Goal: Transaction & Acquisition: Purchase product/service

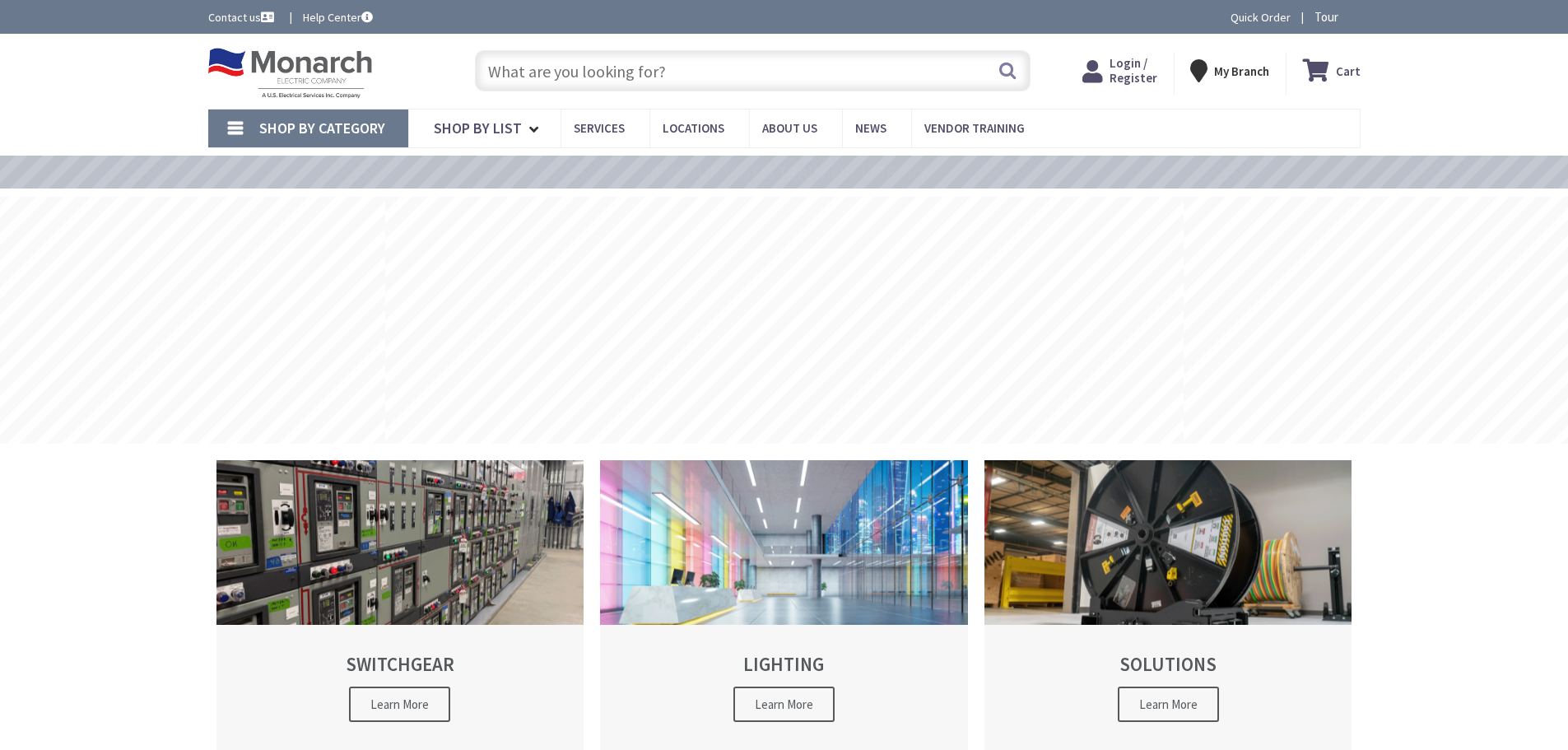
click at [529, 67] on input "text" at bounding box center [752, 71] width 555 height 42
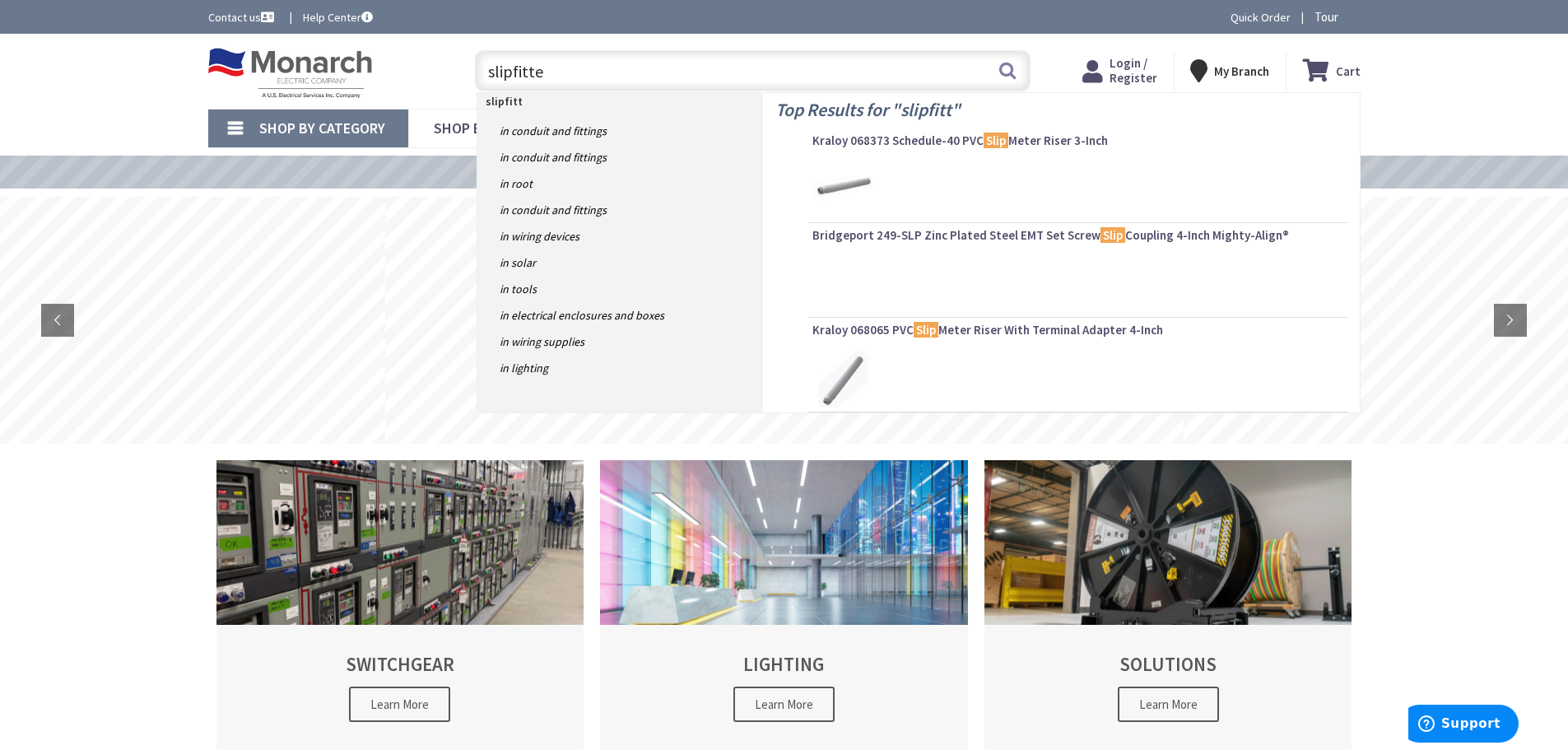
type input "slipfitter"
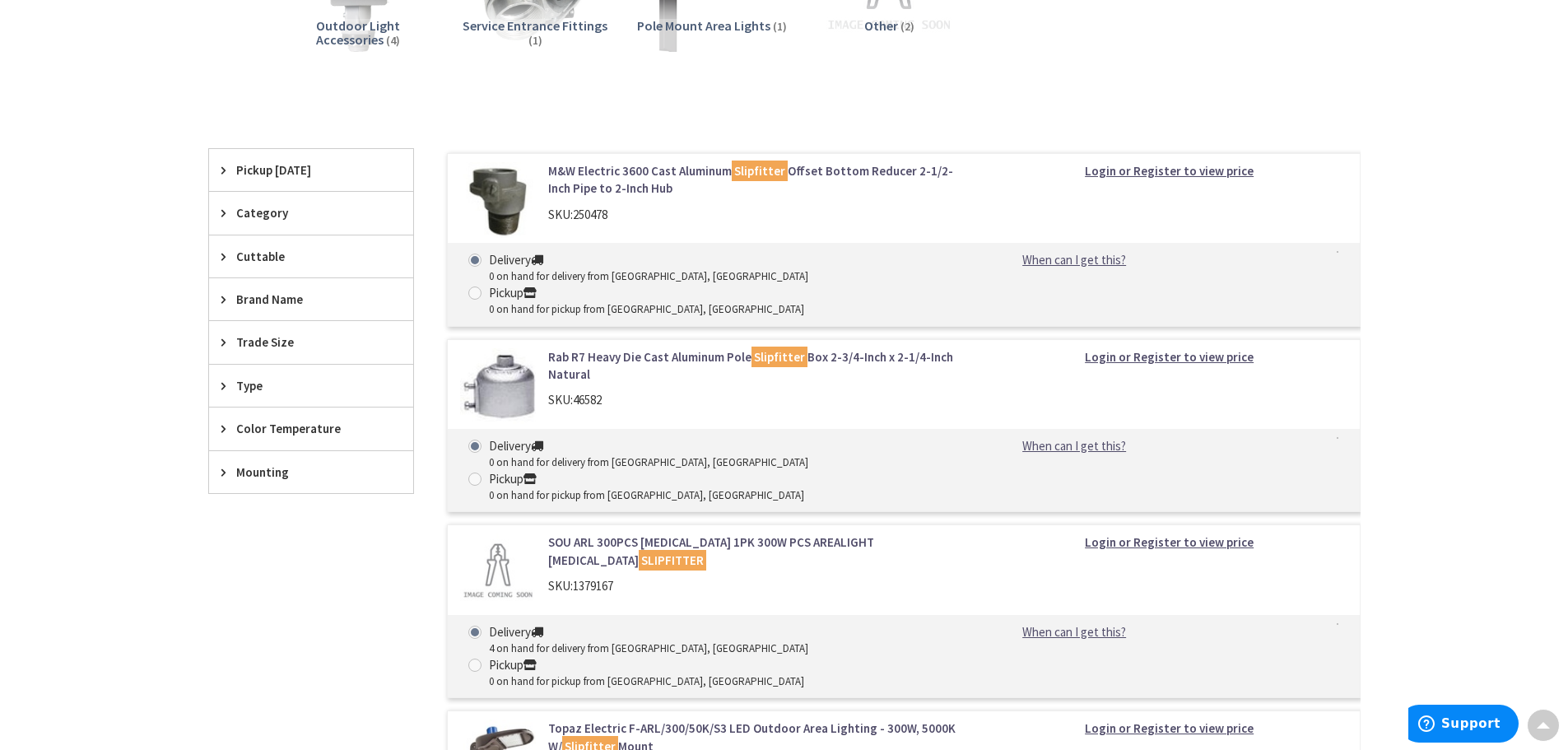
scroll to position [576, 0]
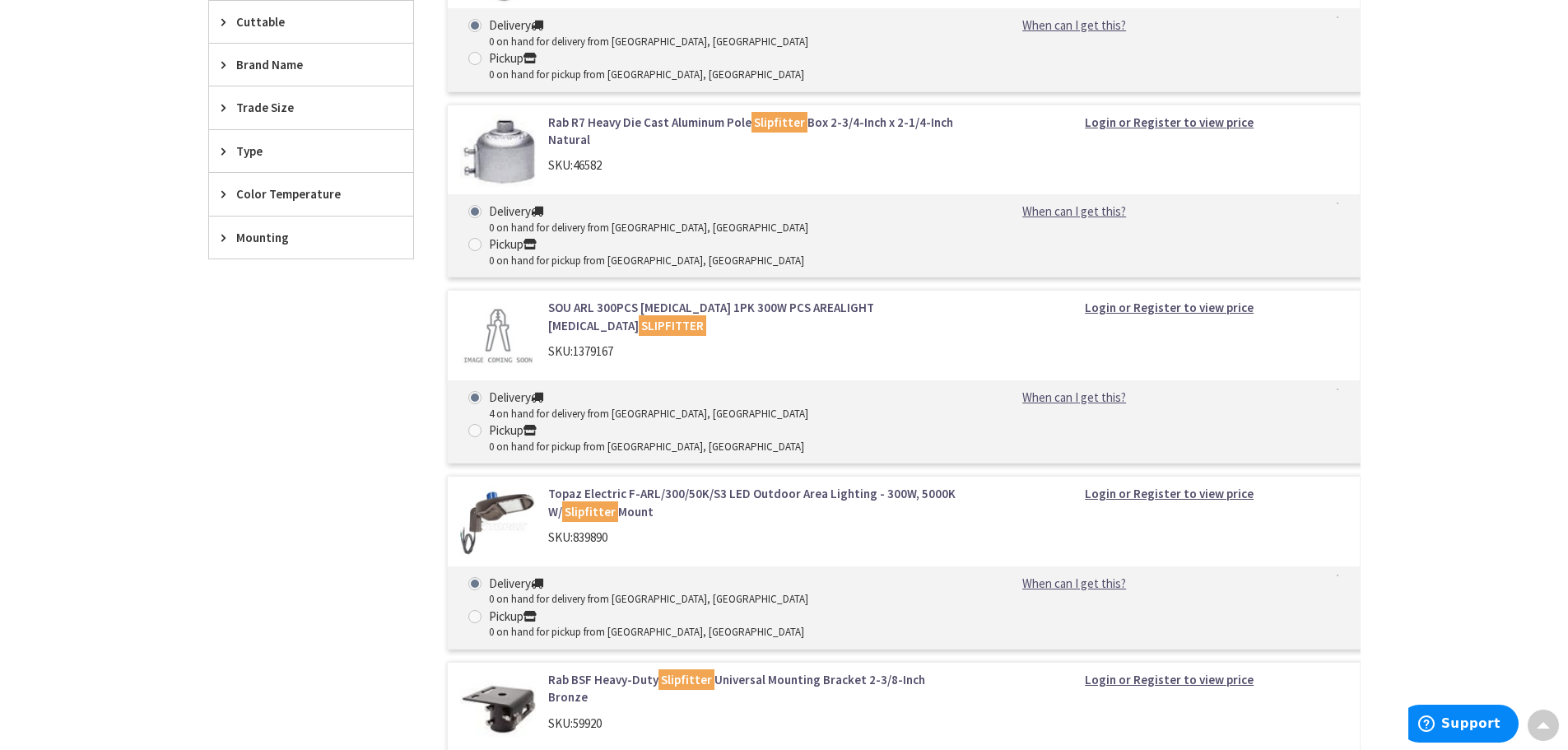
click at [651, 113] on link "Rab R7 Heavy Die Cast Aluminum Pole Slipfitter Box 2-3/4-Inch x 2-1/4-Inch Natu…" at bounding box center [758, 131] width 419 height 35
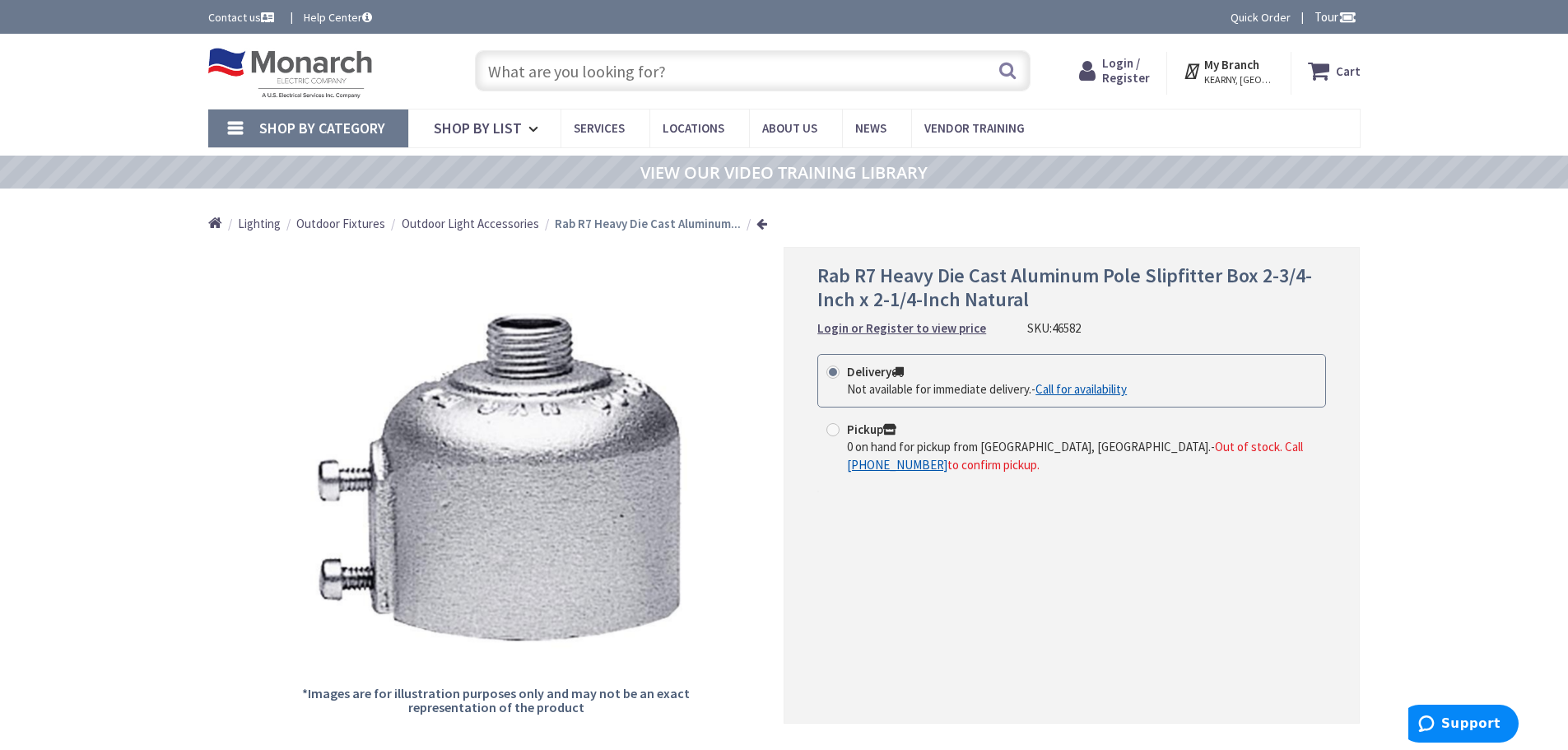
click at [713, 73] on input "text" at bounding box center [752, 71] width 555 height 42
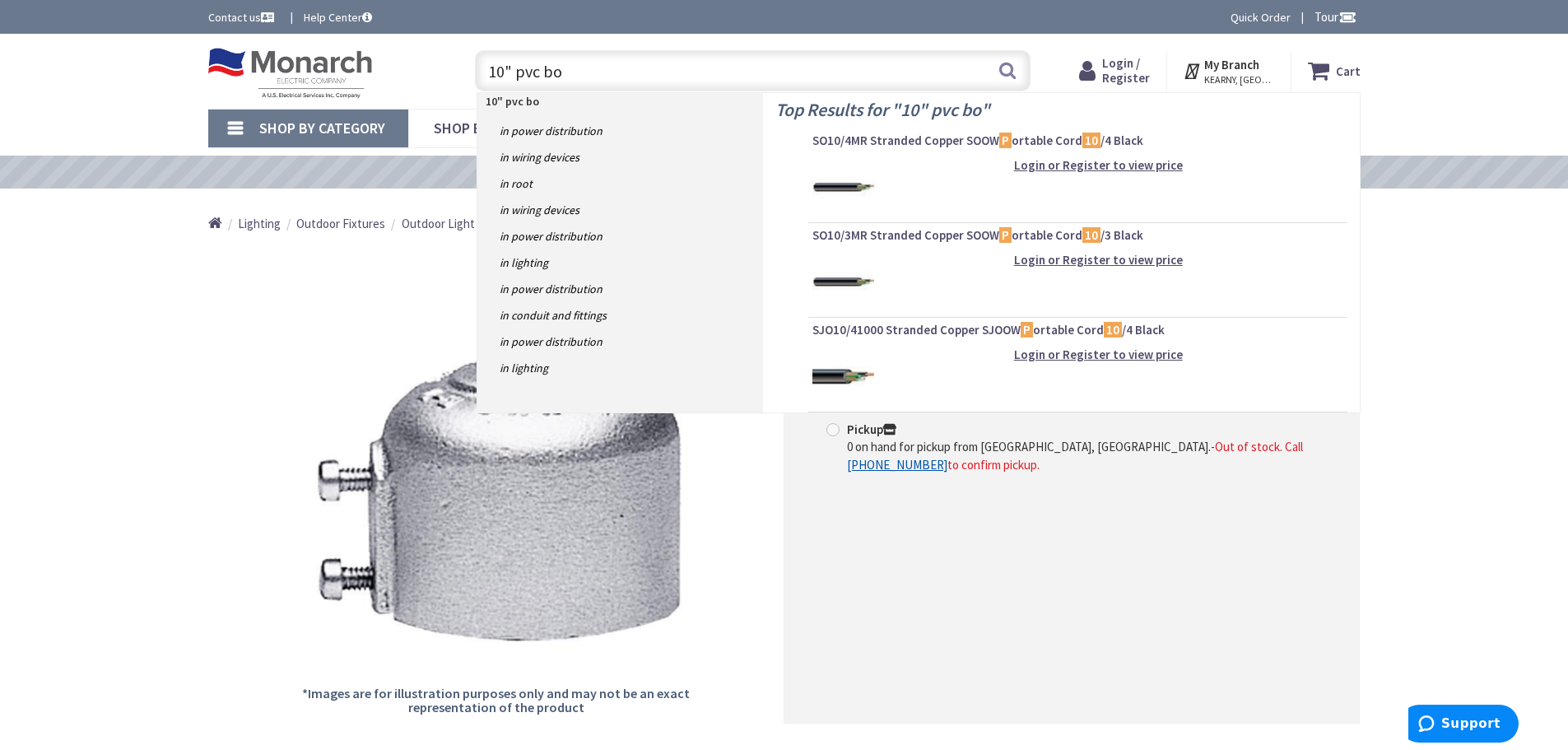
type input "10" pvc box"
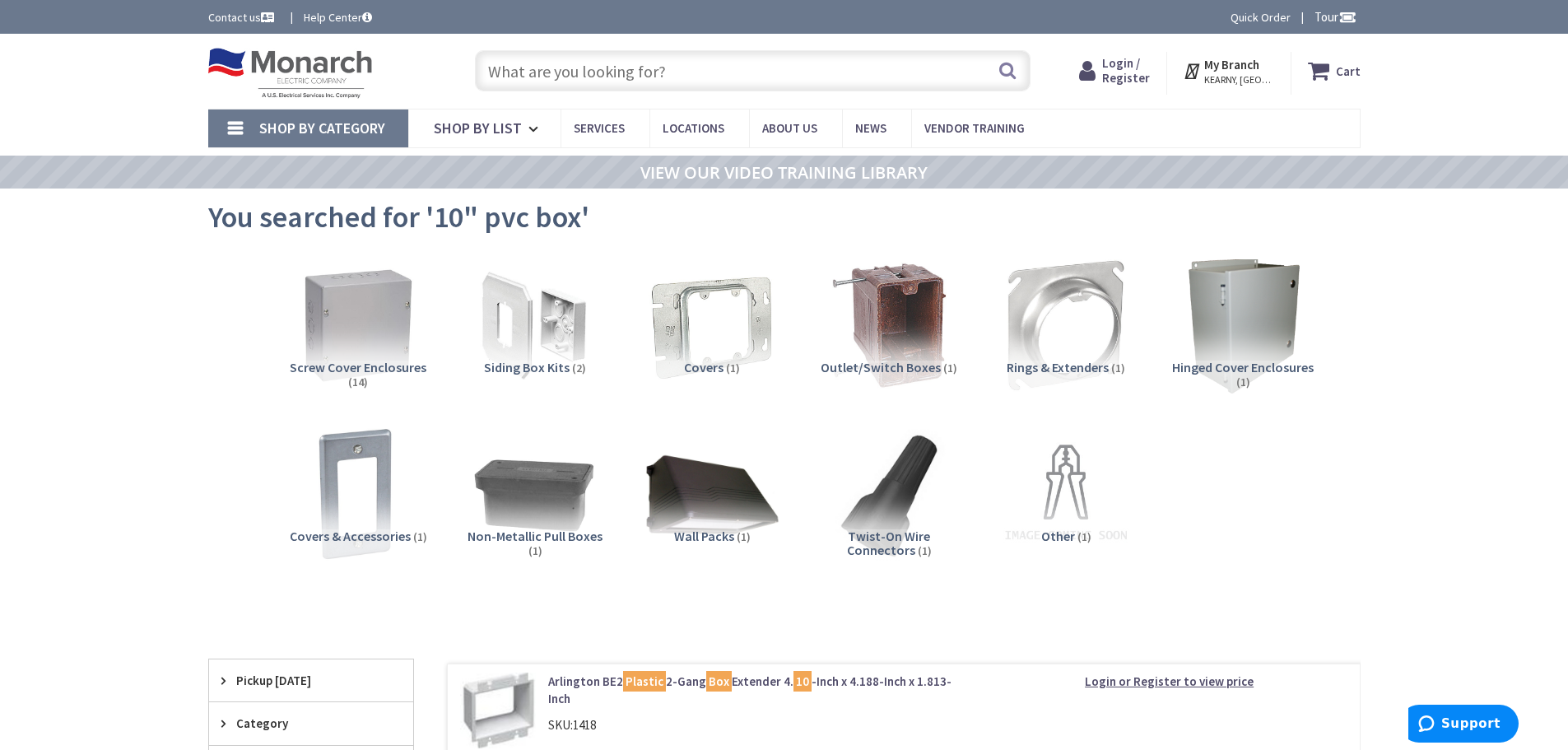
click at [656, 63] on input "text" at bounding box center [752, 71] width 555 height 42
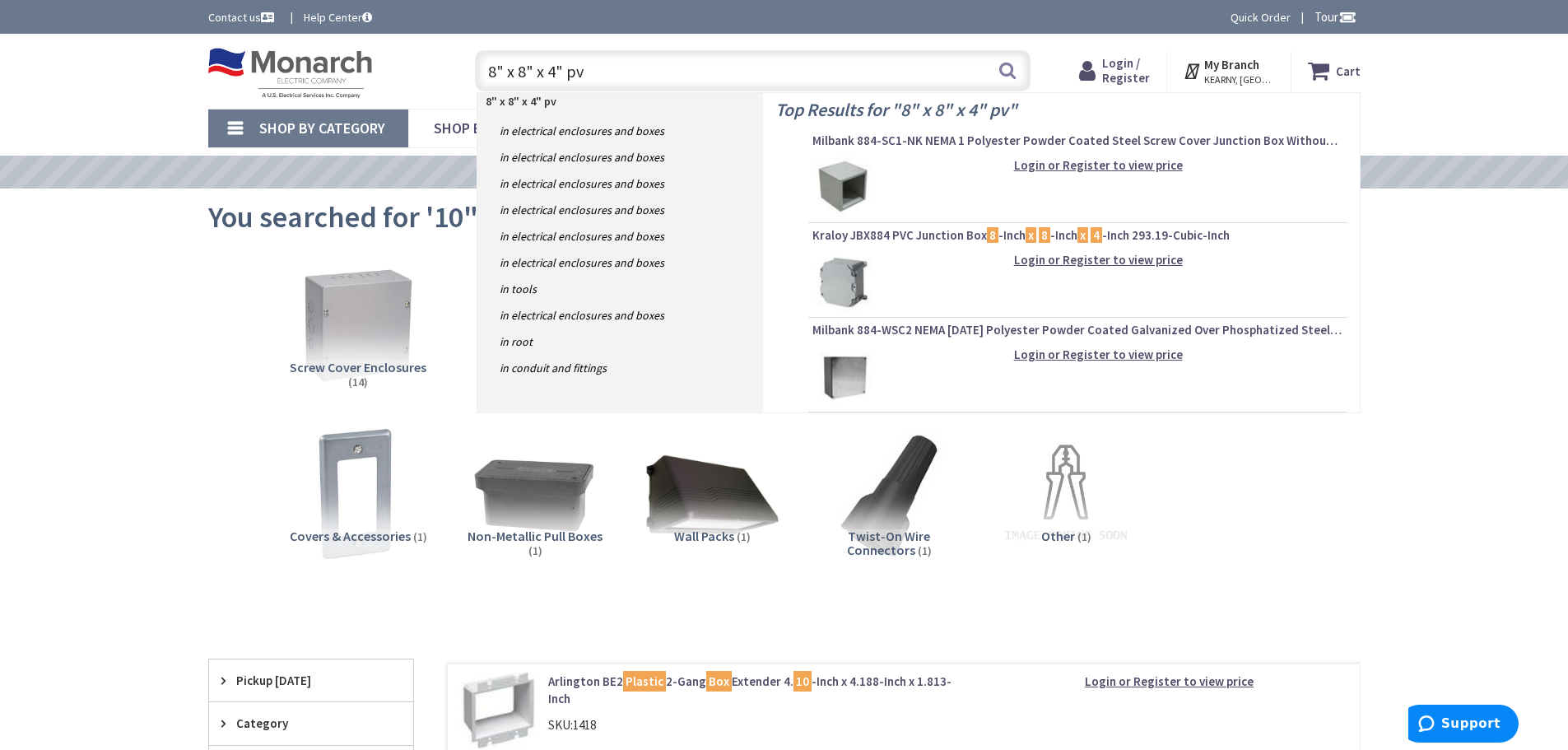
type input "8" x 8" x 4" pvc"
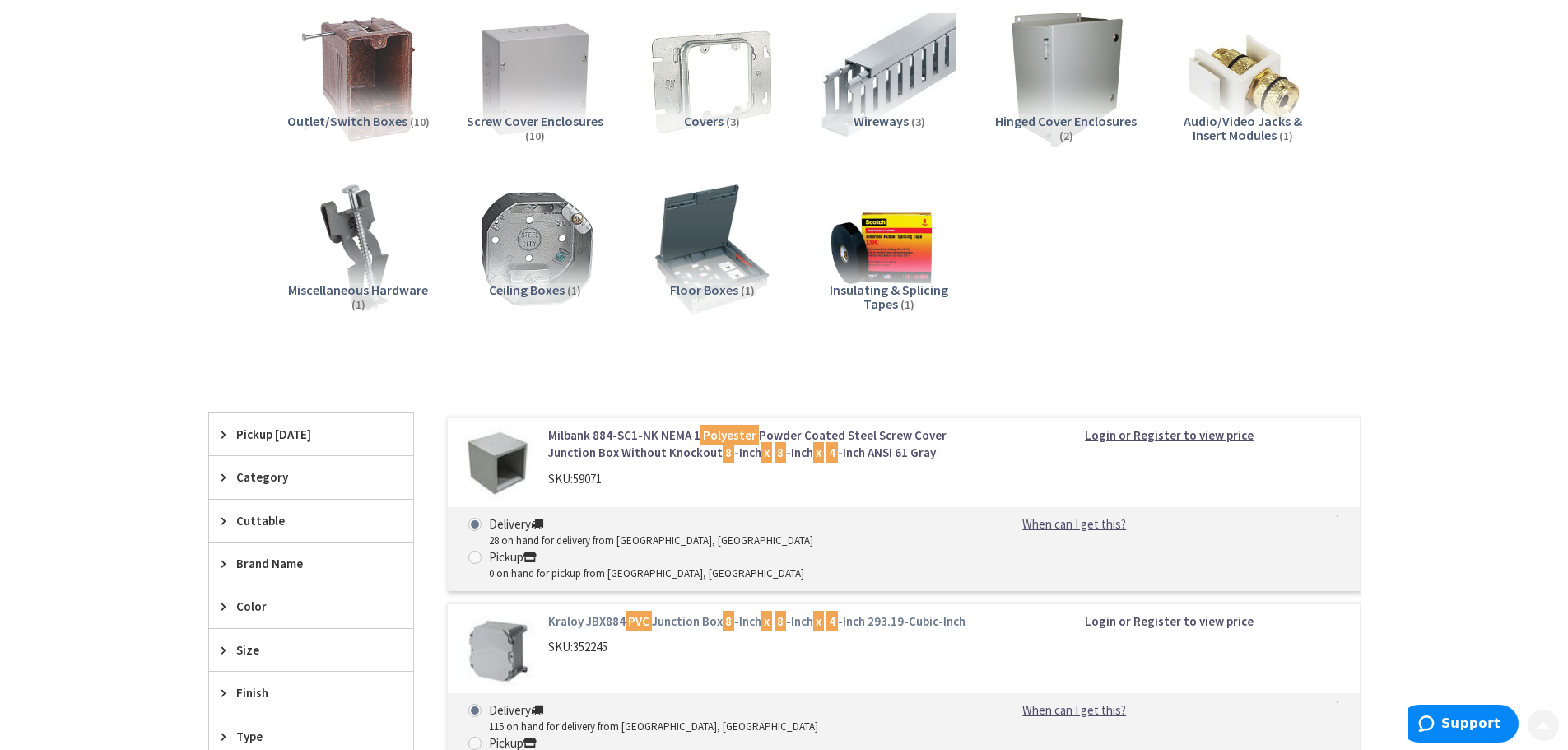
scroll to position [247, 0]
click at [689, 612] on link "Kraloy JBX884 PVC Junction Box 8 -Inch x 8 -Inch x 4 -Inch 293.19-Cubic-Inch" at bounding box center [758, 620] width 419 height 17
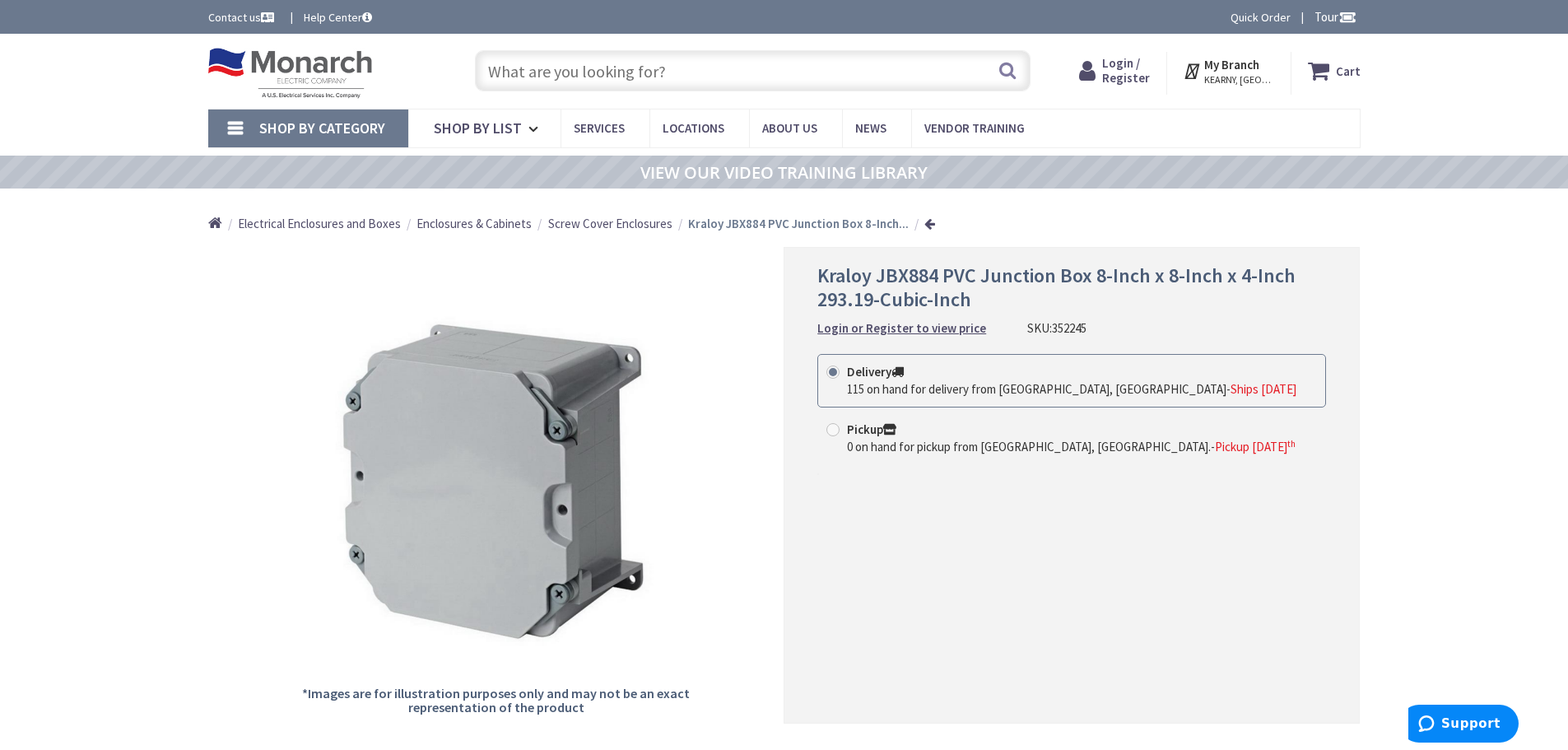
click at [705, 82] on input "text" at bounding box center [752, 71] width 555 height 42
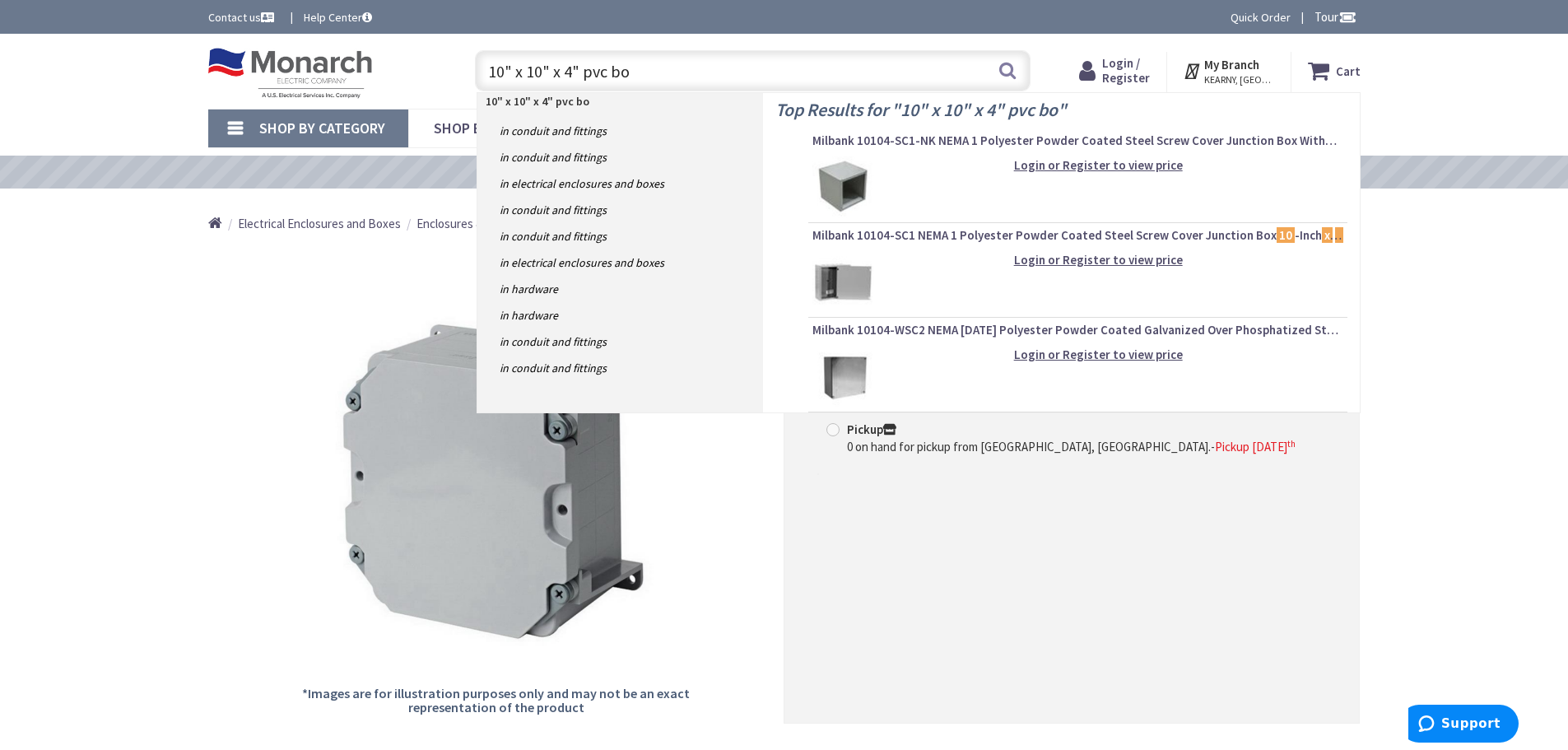
type input "10" x 10" x 4" pvc box"
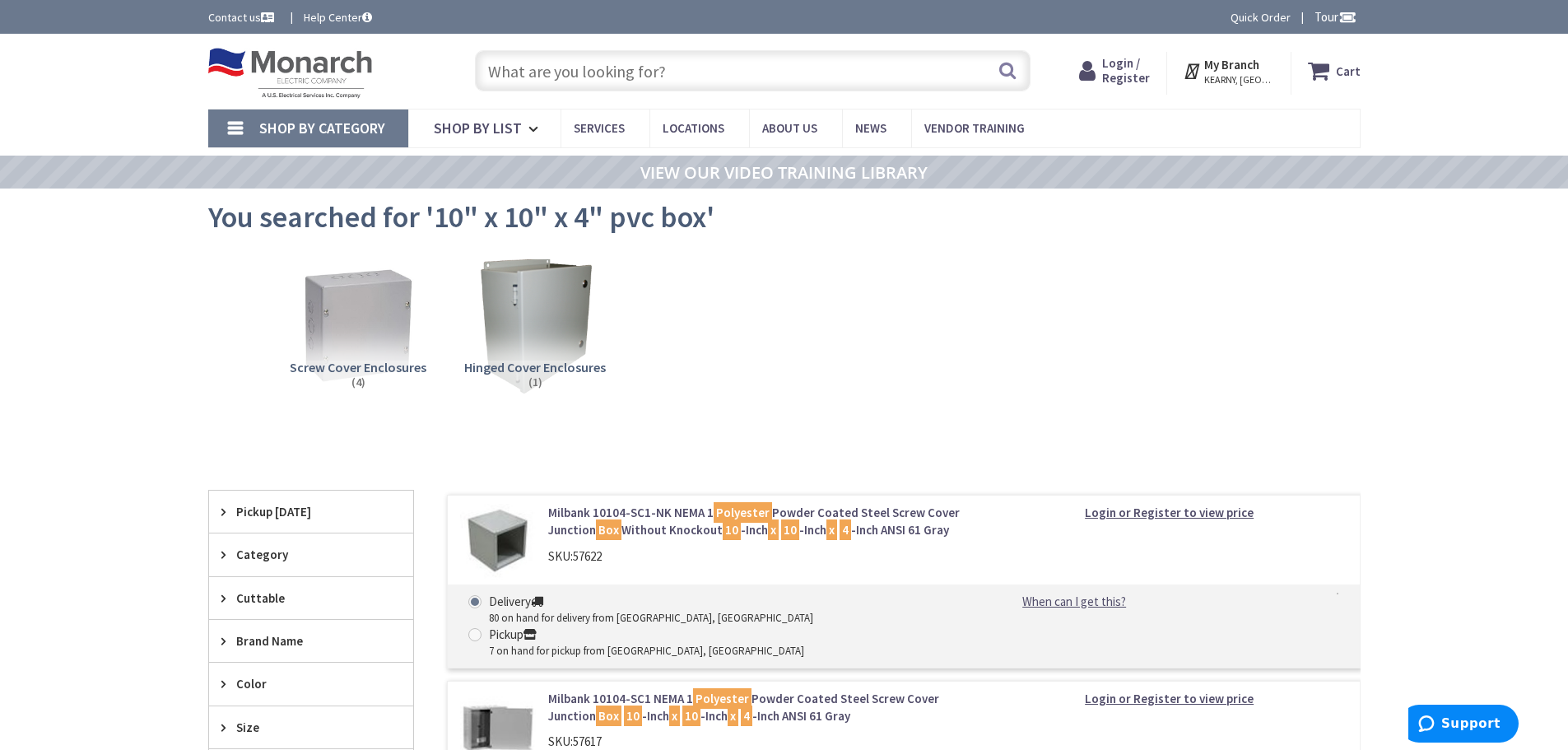
drag, startPoint x: 688, startPoint y: 66, endPoint x: 651, endPoint y: 35, distance: 48.3
click at [690, 61] on input "text" at bounding box center [752, 71] width 555 height 42
click at [750, 59] on input "text" at bounding box center [752, 71] width 555 height 42
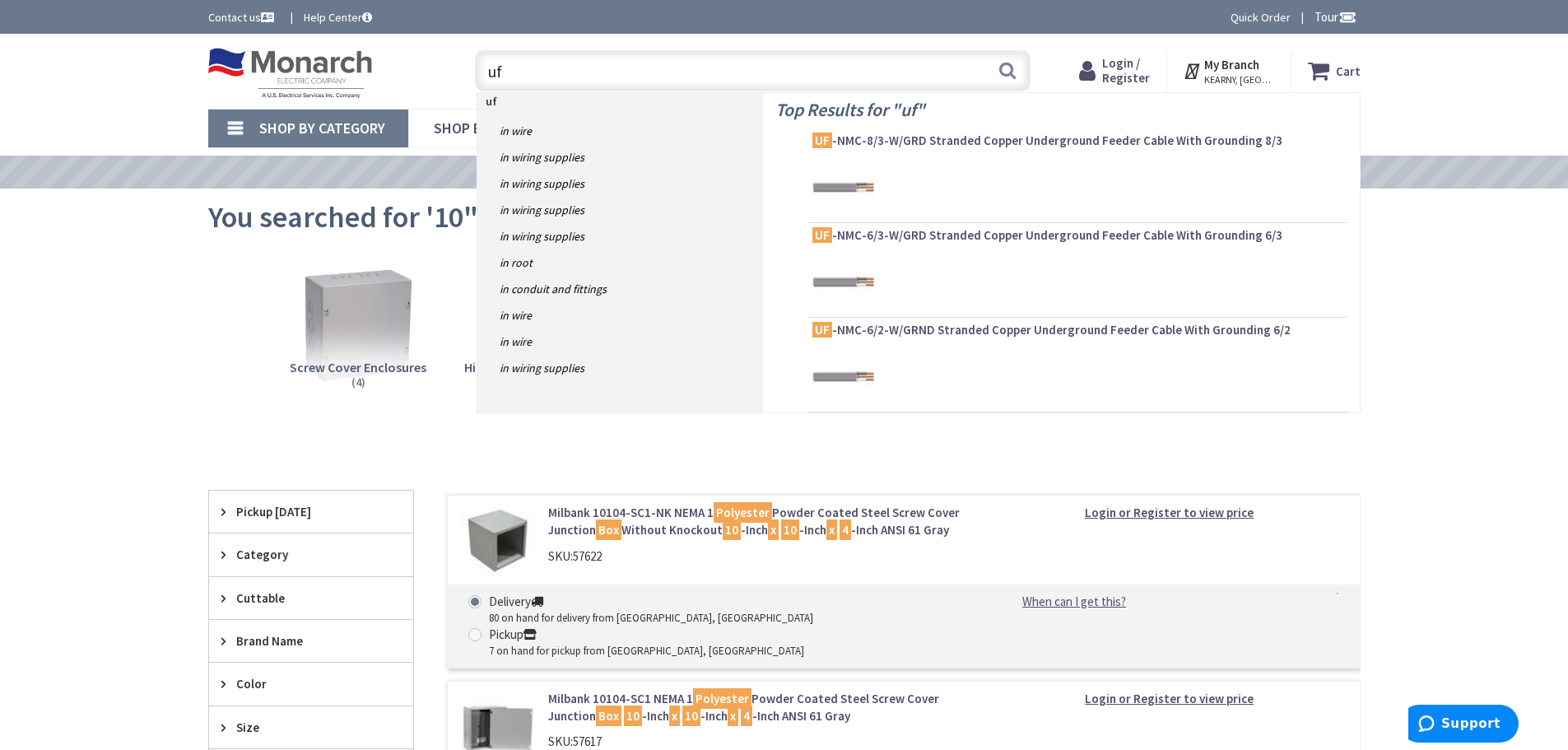
type input "u"
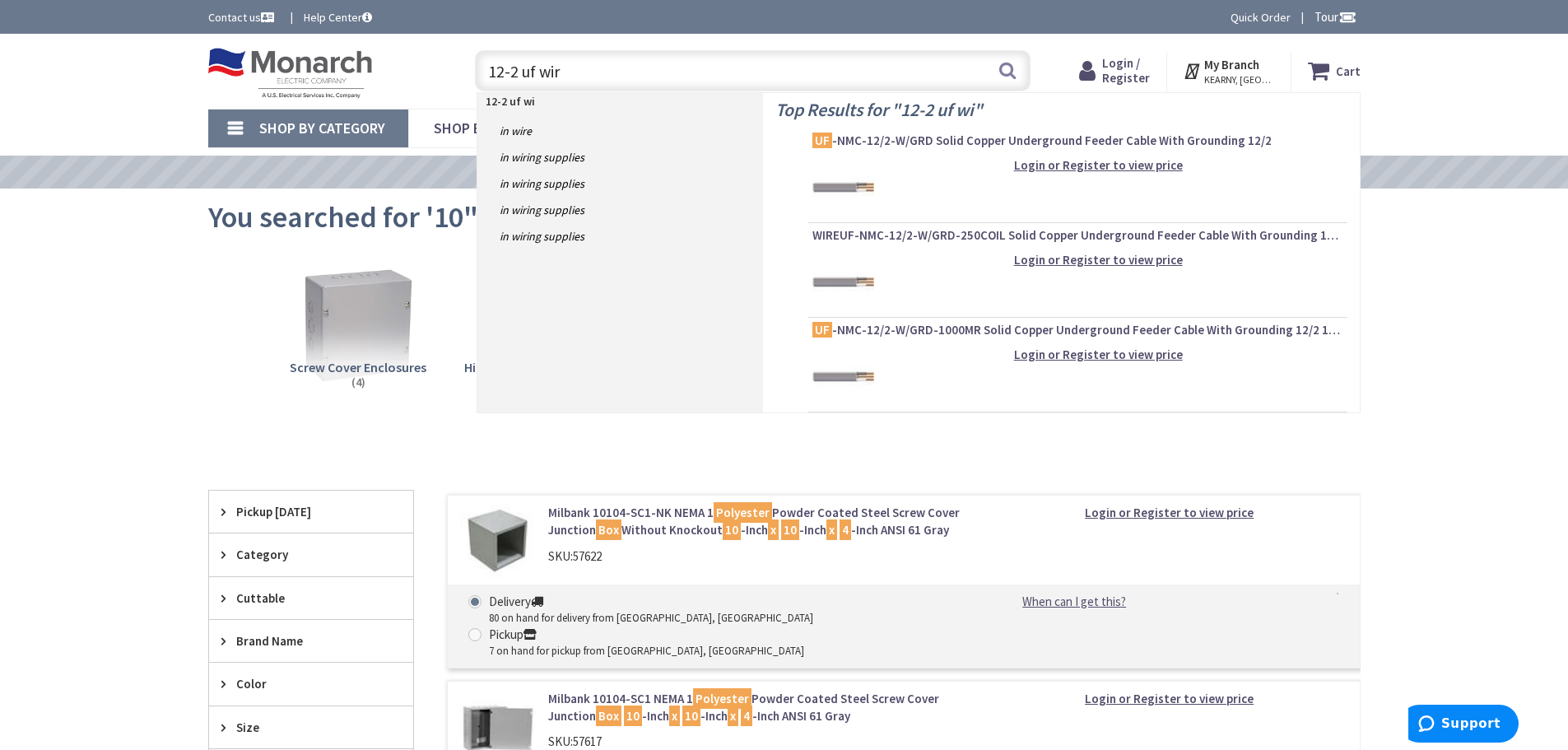
type input "12-2 uf wire"
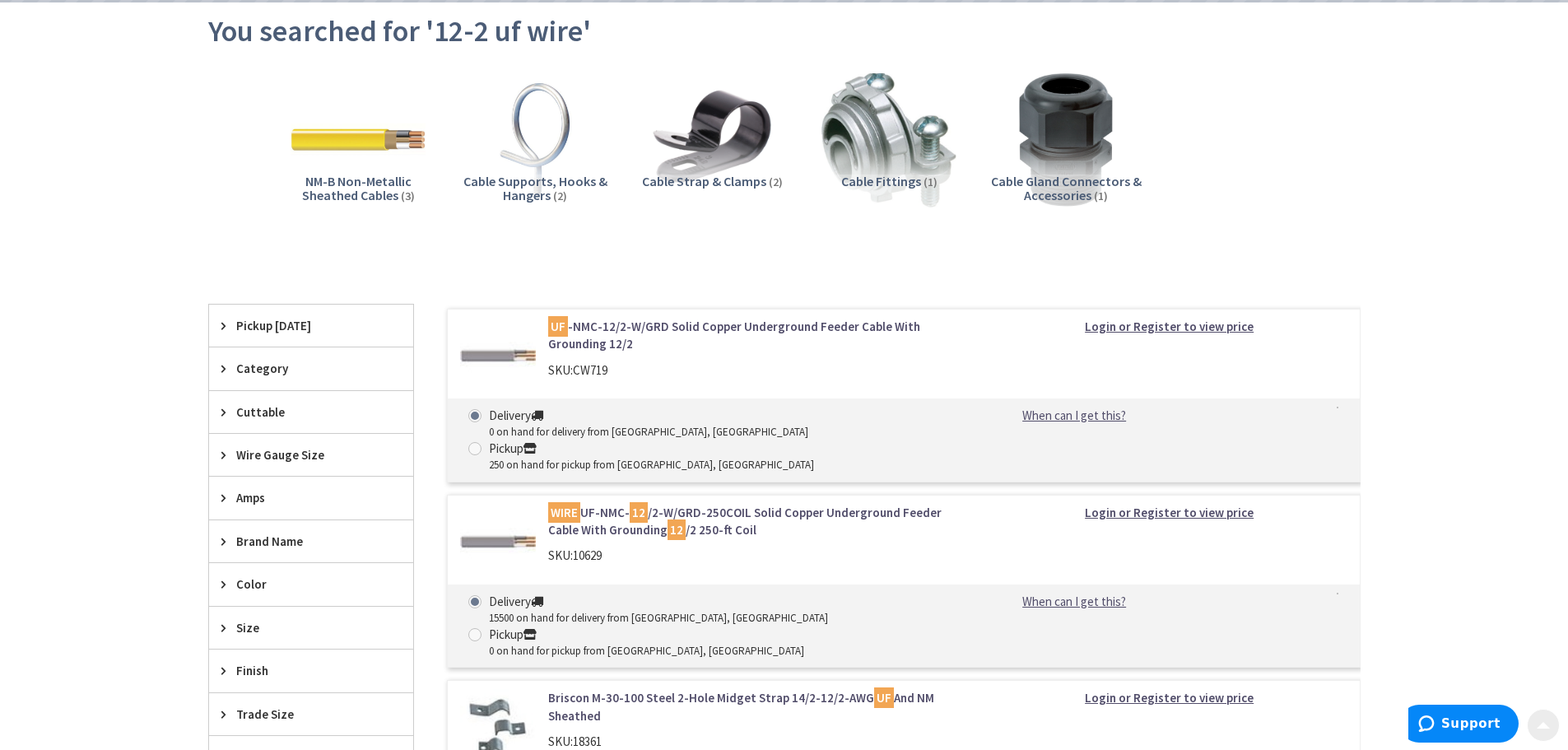
scroll to position [411, 0]
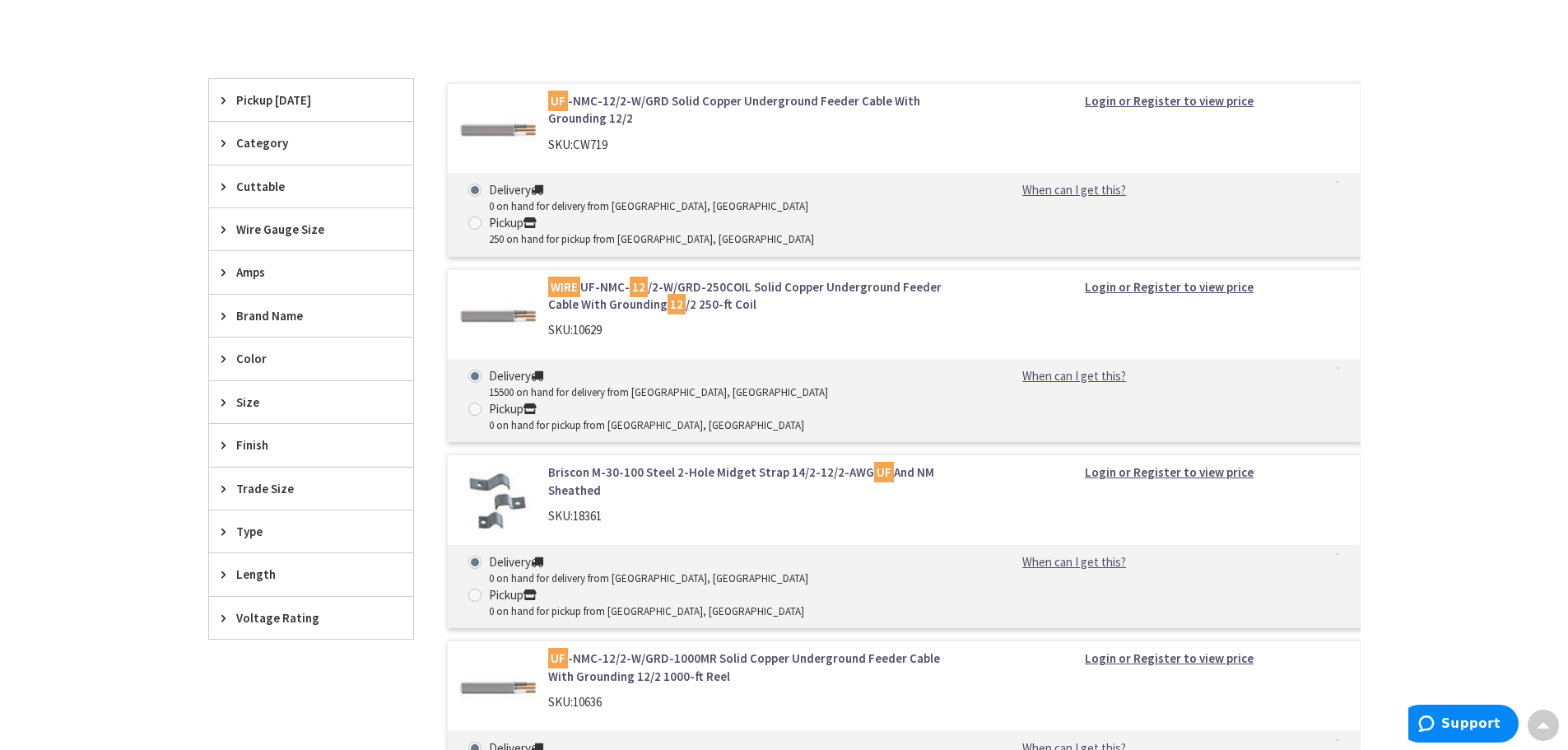
click at [848, 102] on link "UF -NMC-12/2-W/GRD Solid Copper Underground Feeder Cable With Grounding 12/2" at bounding box center [758, 109] width 419 height 35
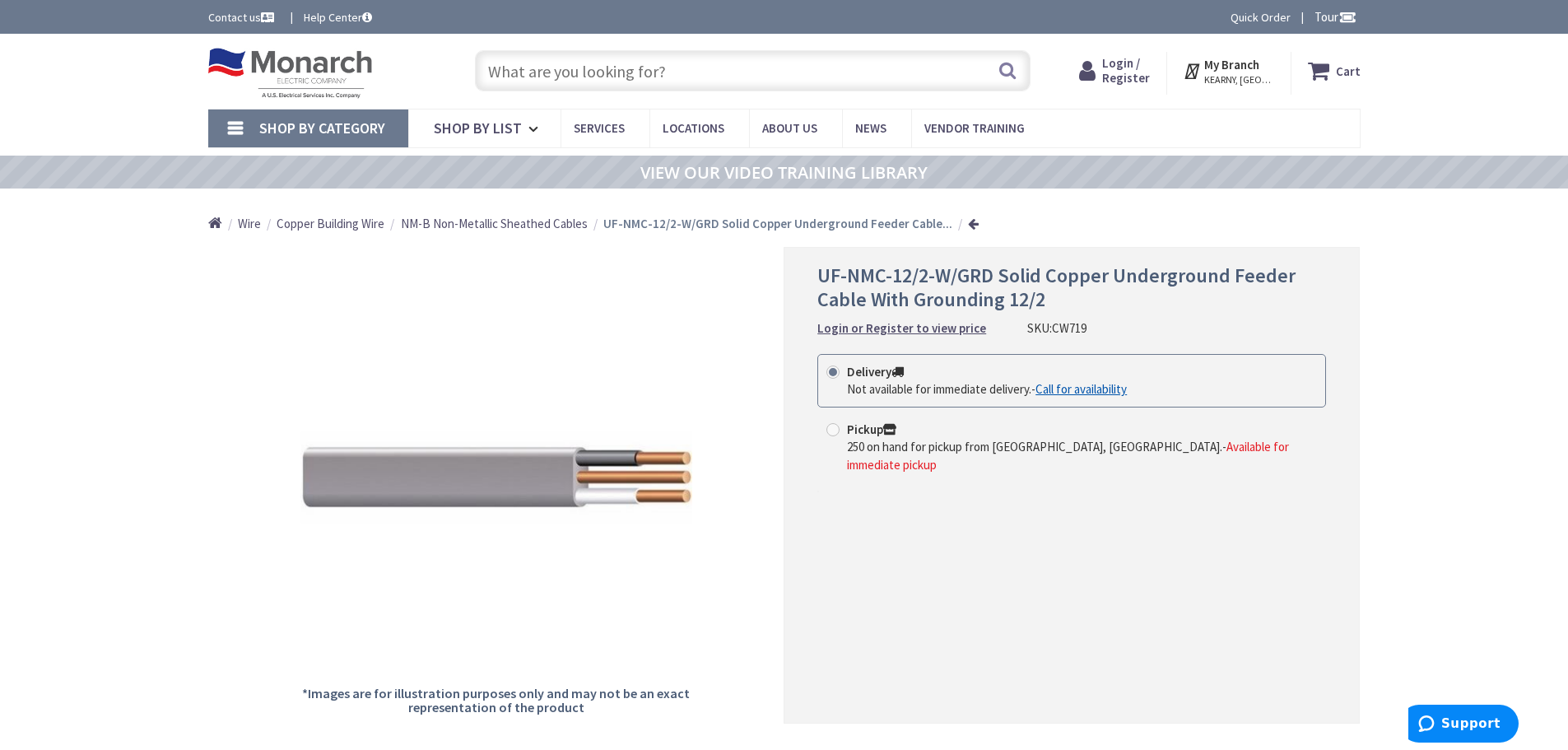
click at [630, 67] on input "text" at bounding box center [752, 71] width 555 height 42
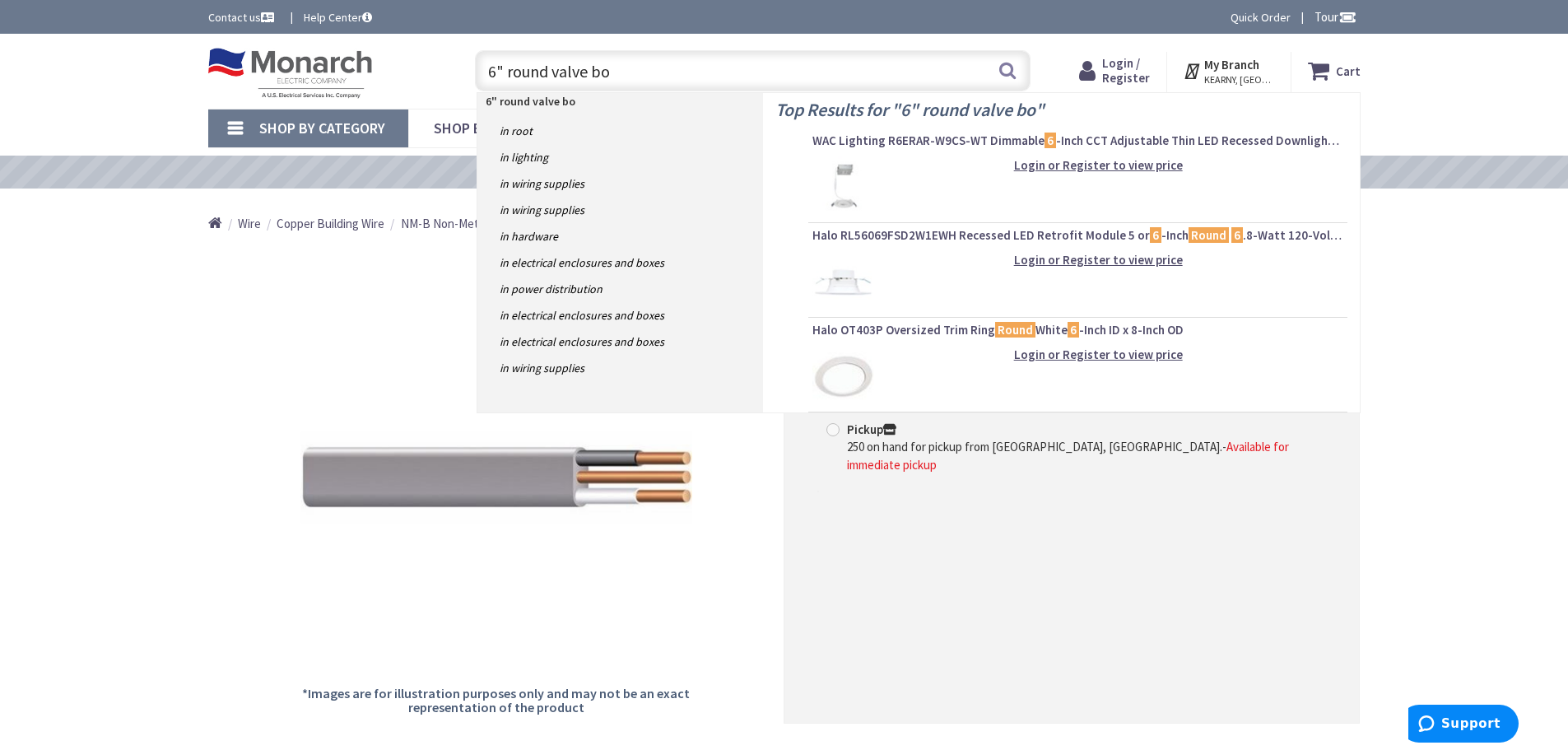
type input "6" round valve box"
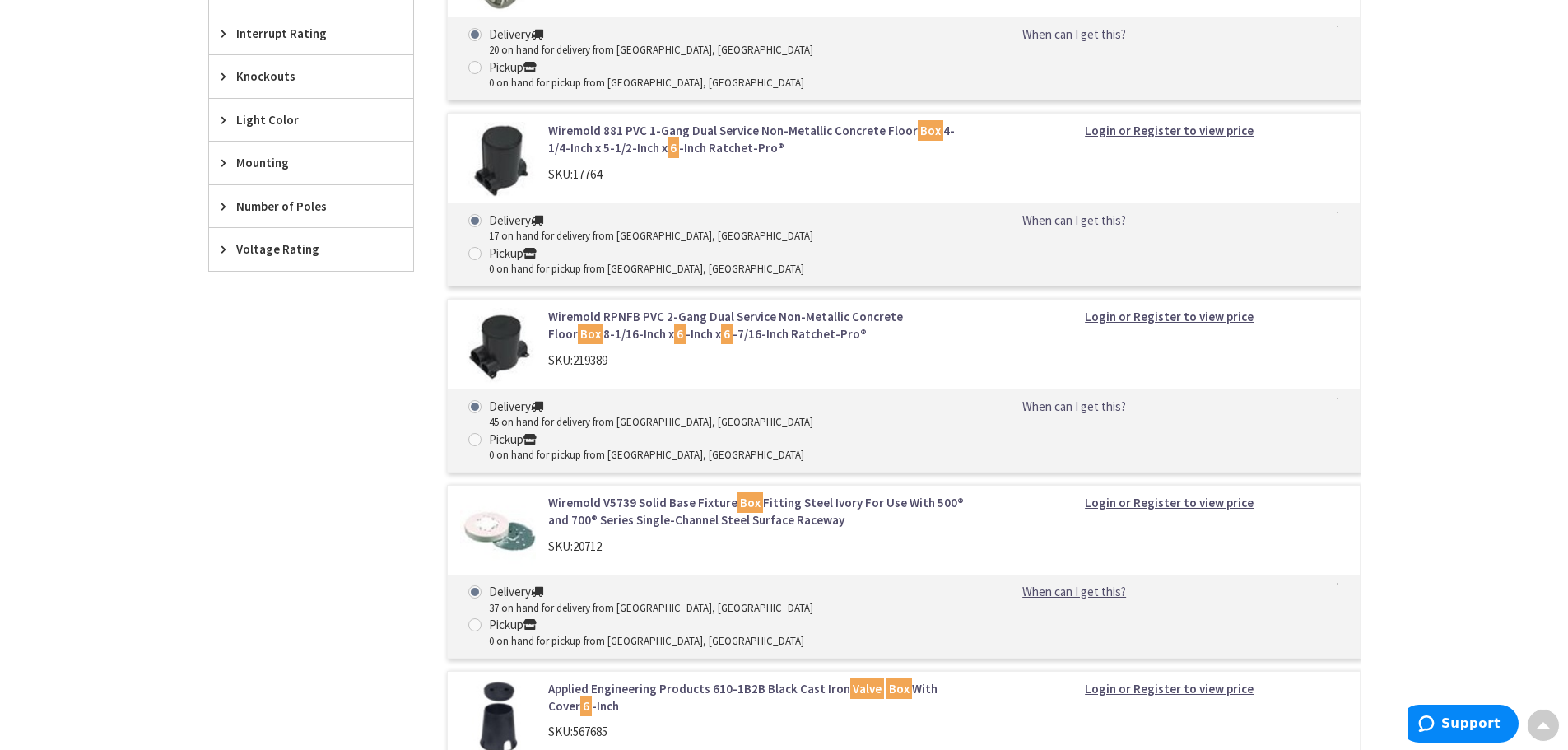
scroll to position [1482, 0]
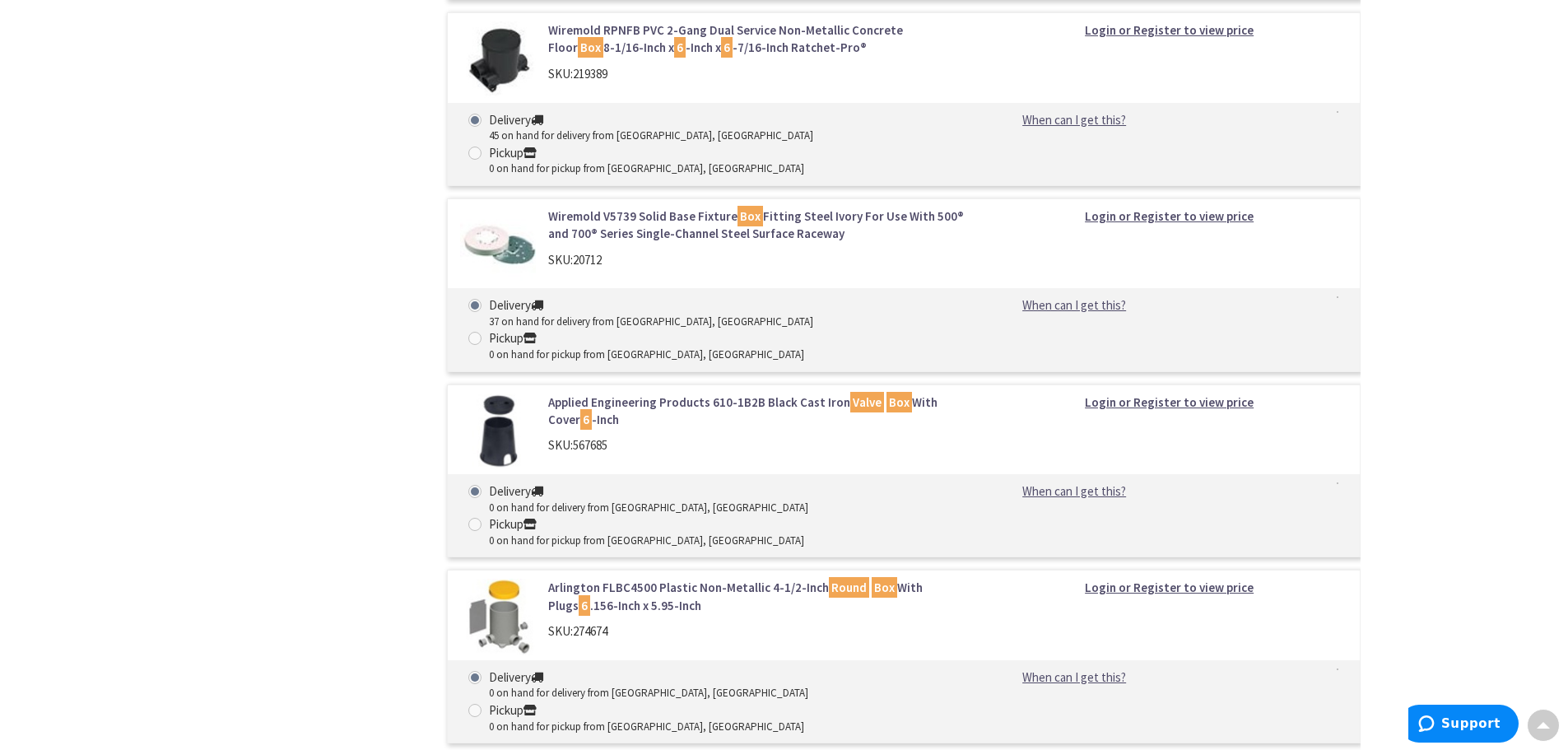
click at [649, 393] on link "Applied Engineering Products 610-1B2B Black Cast Iron Valve Box With Cover 6 -I…" at bounding box center [758, 410] width 419 height 35
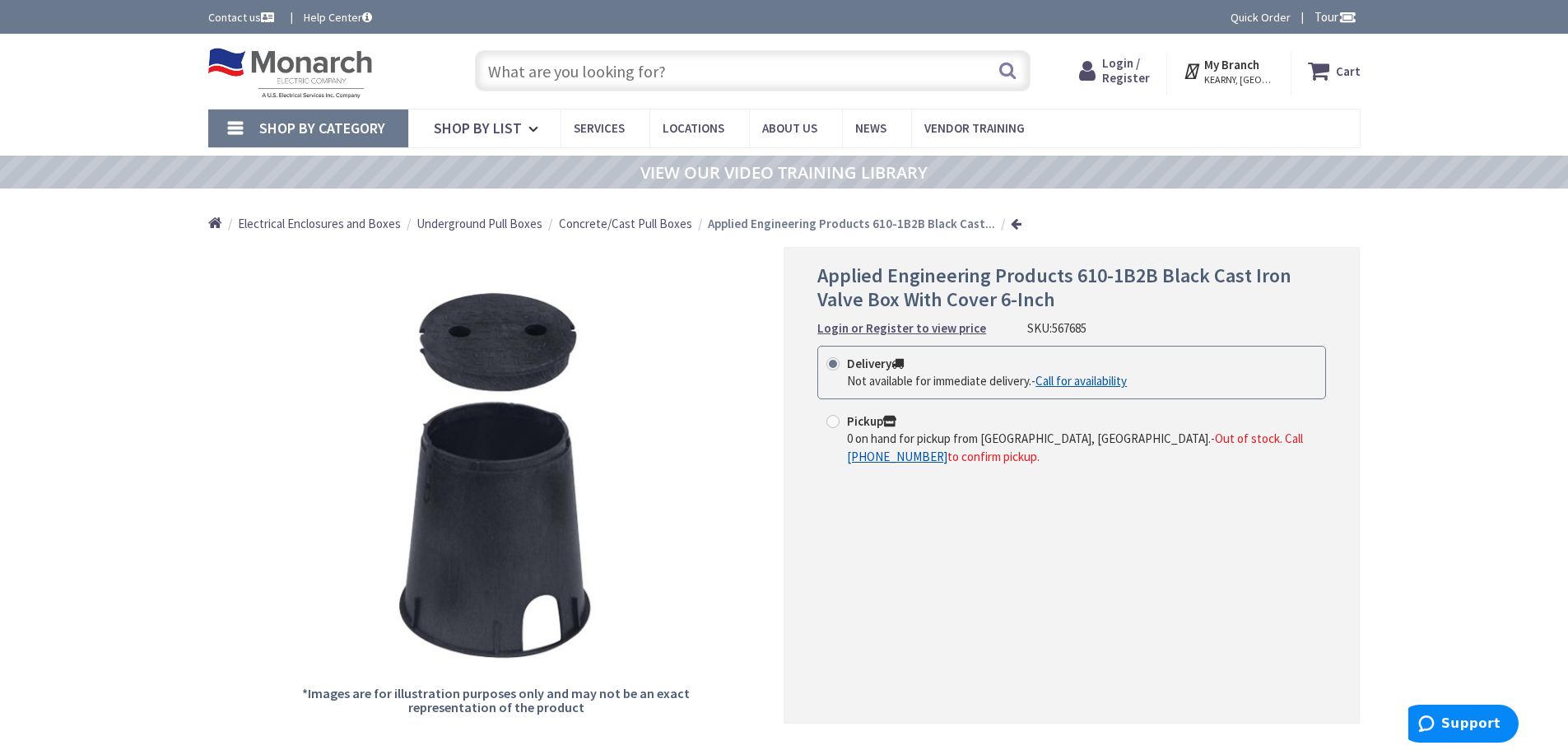
drag, startPoint x: 612, startPoint y: 64, endPoint x: 609, endPoint y: 51, distance: 13.3
click at [612, 65] on input "text" at bounding box center [752, 71] width 555 height 42
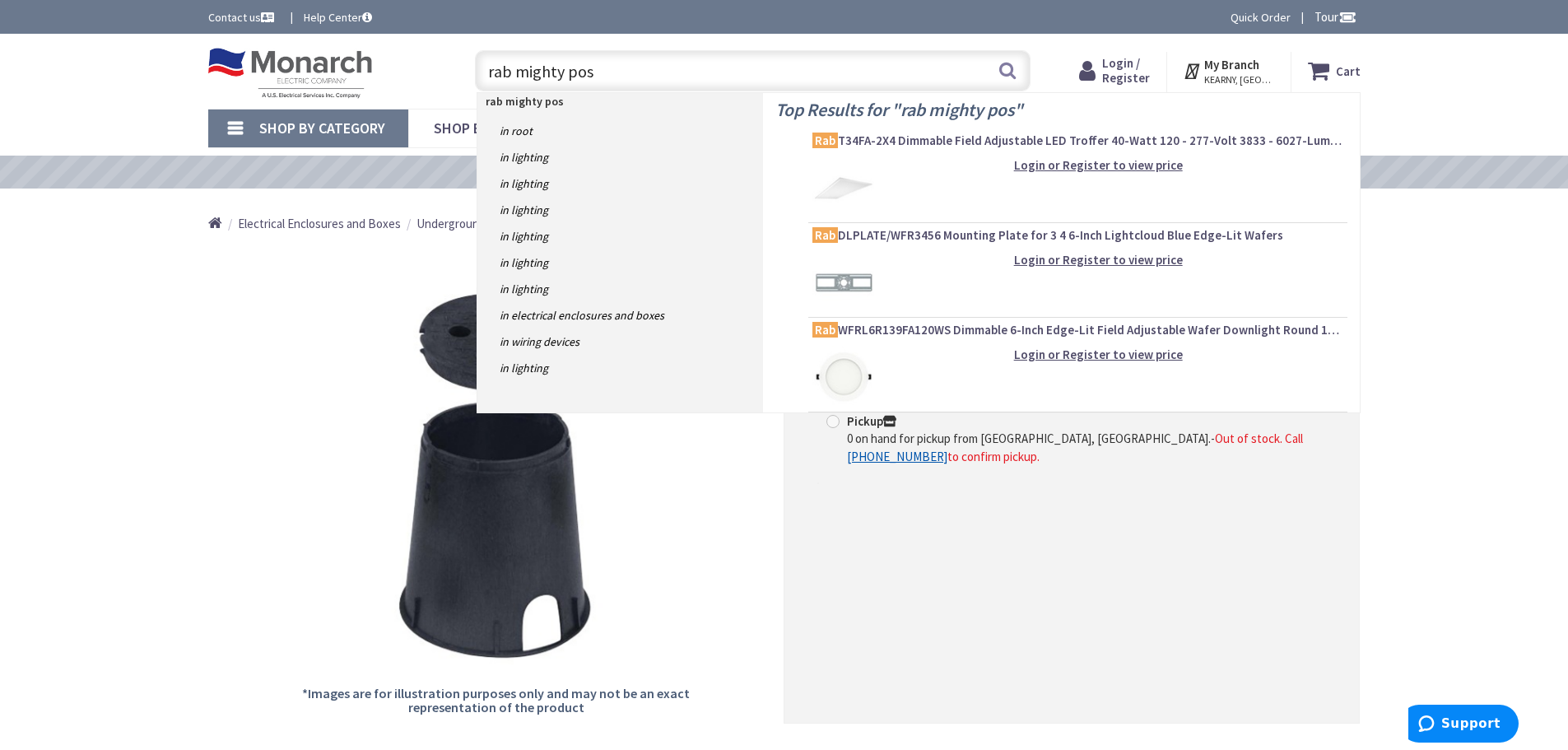
type input "rab mighty post"
